Goal: Task Accomplishment & Management: Complete application form

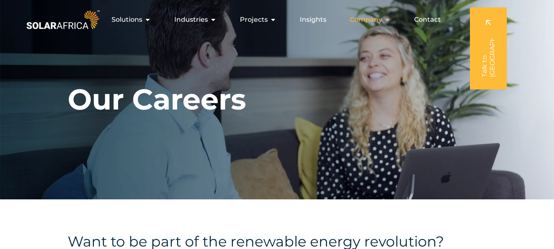
click at [390, 18] on icon "Menu" at bounding box center [387, 19] width 7 height 7
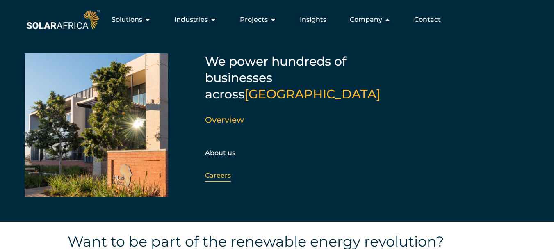
click at [218, 172] on link "Careers" at bounding box center [218, 176] width 26 height 8
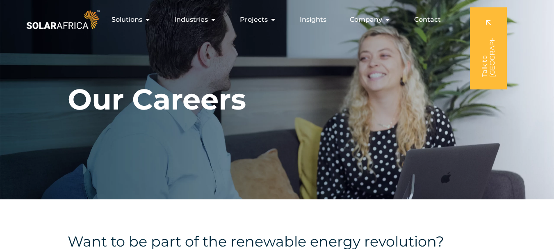
click at [292, 174] on div "Our Careers" at bounding box center [277, 99] width 554 height 199
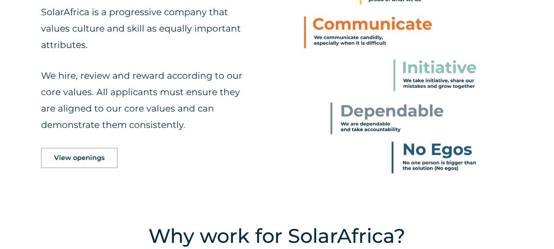
scroll to position [366, 0]
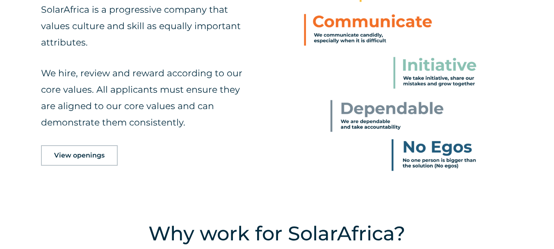
click at [73, 153] on span "View openings" at bounding box center [79, 155] width 50 height 7
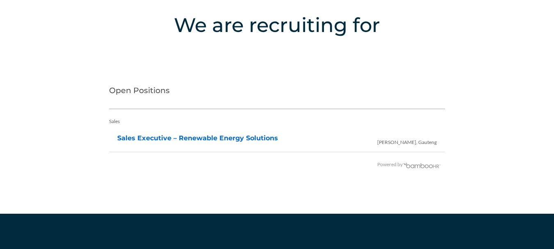
scroll to position [1663, 0]
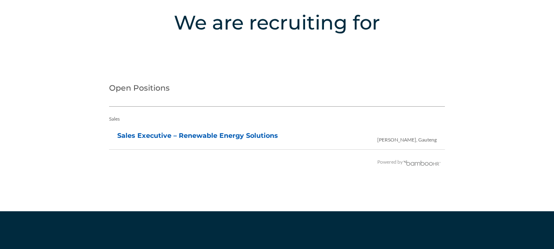
click at [180, 137] on link "Sales Executive – Renewable Energy Solutions" at bounding box center [197, 136] width 161 height 8
